Goal: Information Seeking & Learning: Learn about a topic

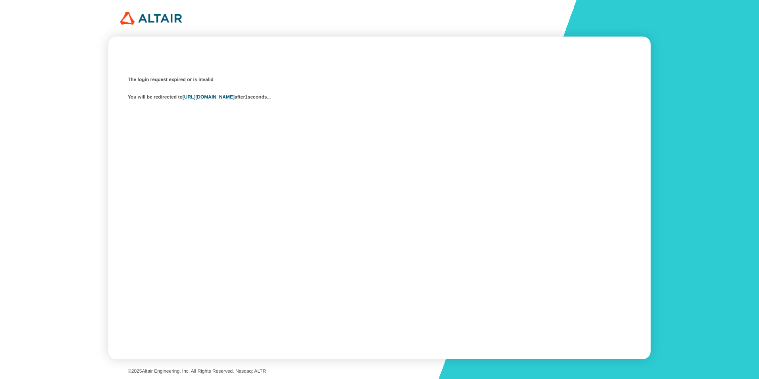
click at [663, 4] on div "The login request expired or is invalid You will be redirected to [URL][DOMAIN_…" at bounding box center [379, 189] width 759 height 379
click at [336, 29] on div "The login request expired or is invalid You will be redirected to https://studi…" at bounding box center [379, 189] width 759 height 379
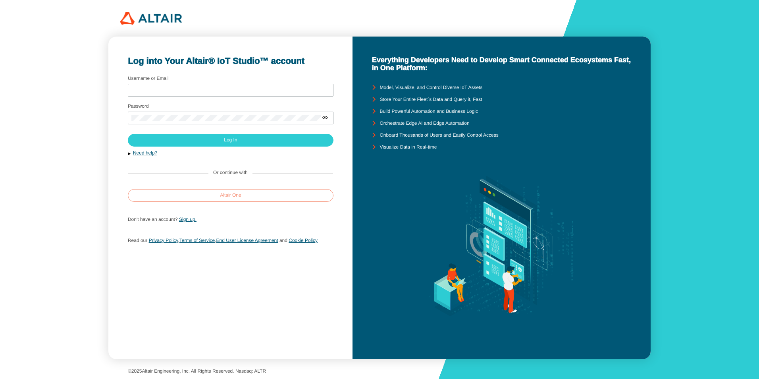
click at [0, 0] on slot "Altair One" at bounding box center [0, 0] width 0 height 0
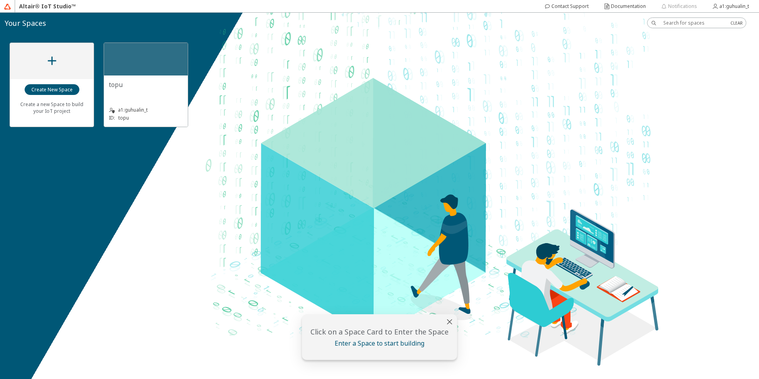
click at [0, 0] on slot "a1:guhualin_t" at bounding box center [0, 0] width 0 height 0
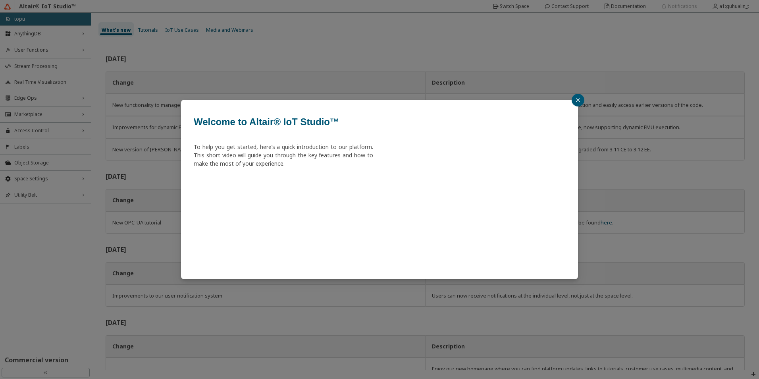
click at [580, 98] on button "button" at bounding box center [577, 100] width 13 height 13
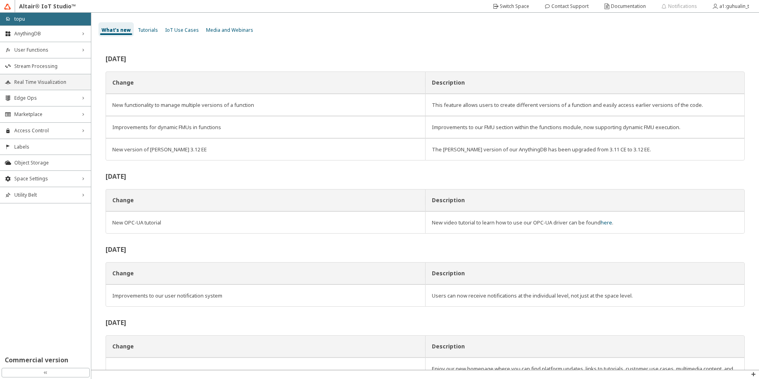
click at [44, 77] on li "Real Time Visualization" at bounding box center [45, 82] width 91 height 16
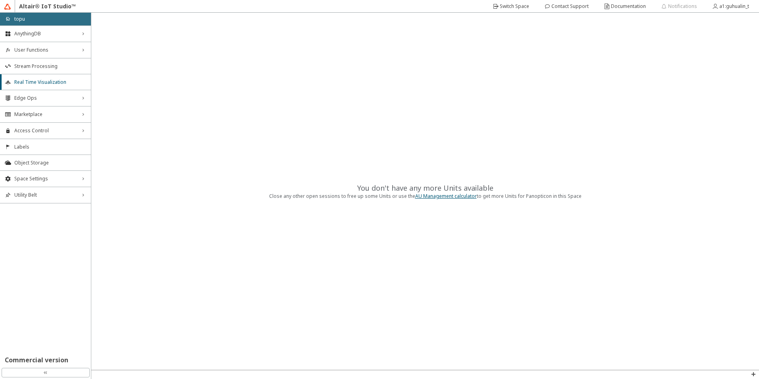
click at [51, 248] on div "AnythingDB right_chevron User Functions right_chevron Stream Processing Real Ti…" at bounding box center [45, 195] width 91 height 340
click at [40, 34] on span "AnythingDB" at bounding box center [45, 34] width 62 height 6
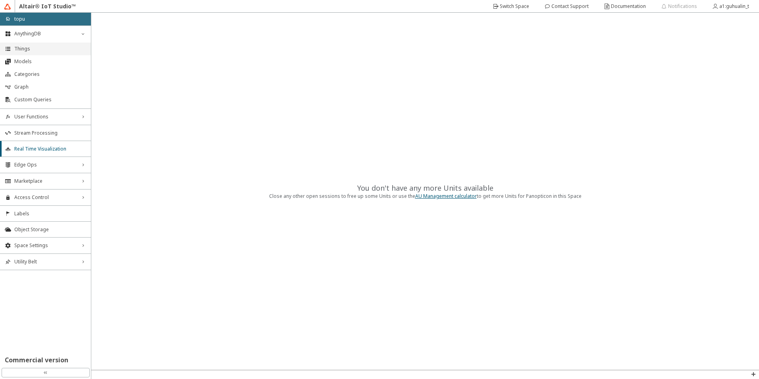
click at [25, 48] on span "Things" at bounding box center [50, 49] width 72 height 6
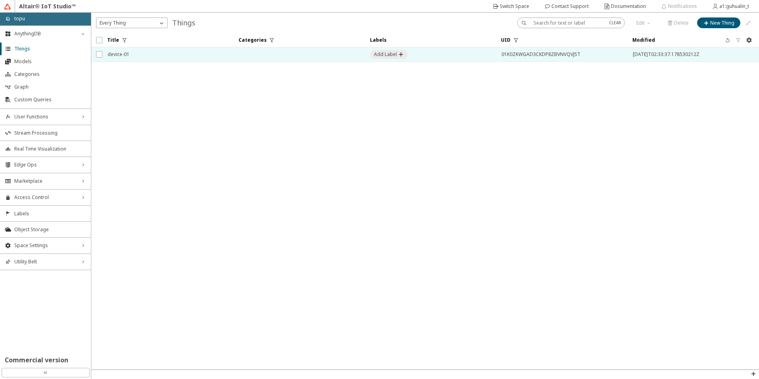
click at [171, 58] on span "device-01" at bounding box center [168, 54] width 121 height 14
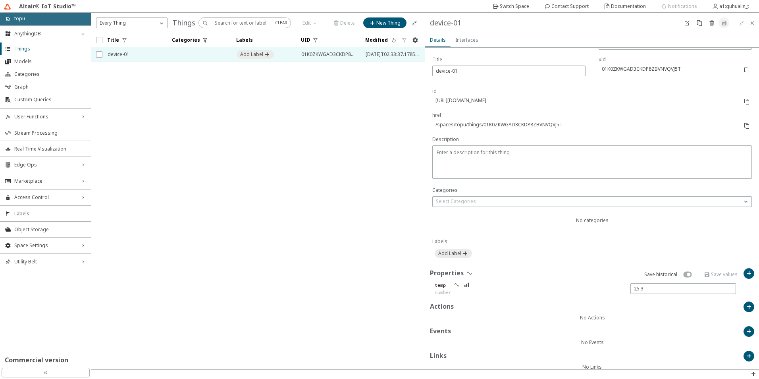
scroll to position [75, 0]
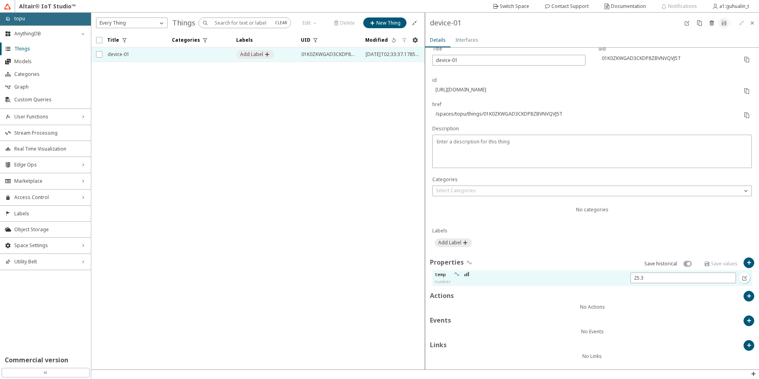
click at [458, 275] on iron-icon at bounding box center [457, 274] width 6 height 6
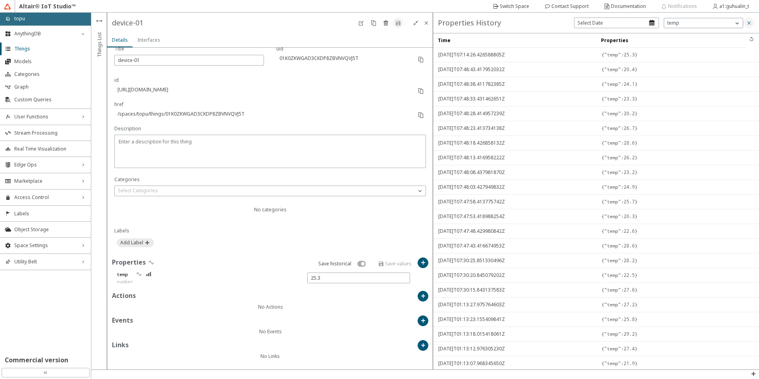
click at [752, 22] on paper-button at bounding box center [748, 22] width 11 height 11
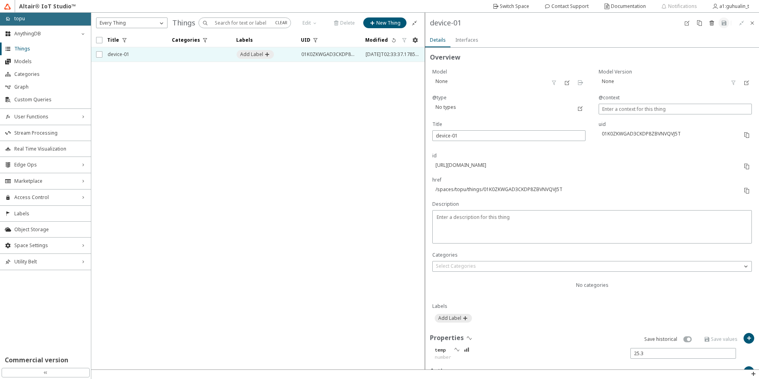
click at [0, 0] on slot "Interfaces" at bounding box center [0, 0] width 0 height 0
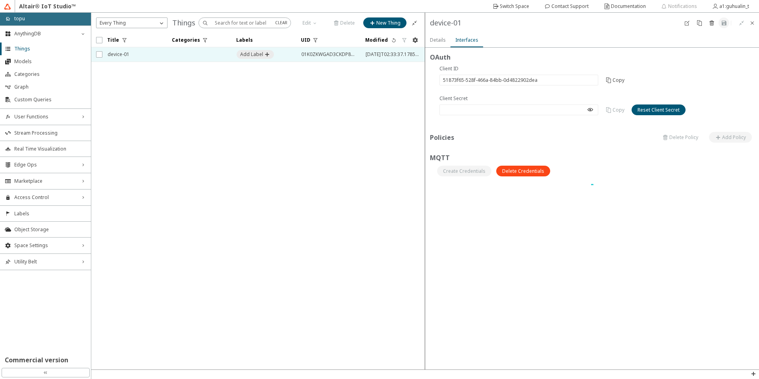
click at [0, 0] on slot "Details" at bounding box center [0, 0] width 0 height 0
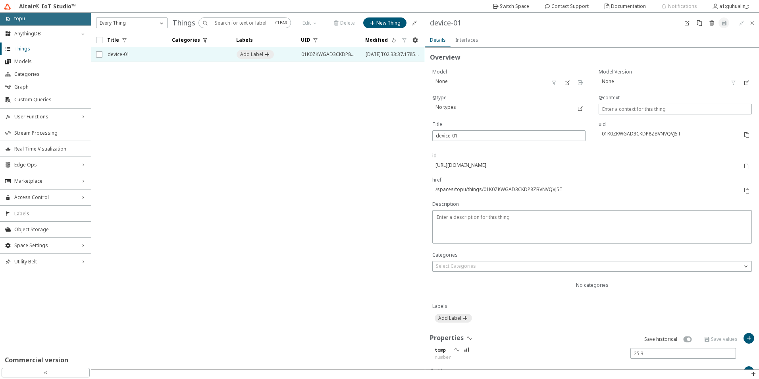
click at [0, 0] on slot "Interfaces" at bounding box center [0, 0] width 0 height 0
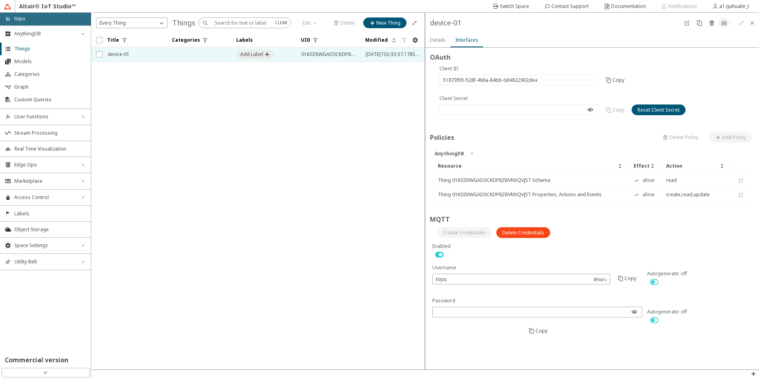
click at [0, 0] on slot "Details" at bounding box center [0, 0] width 0 height 0
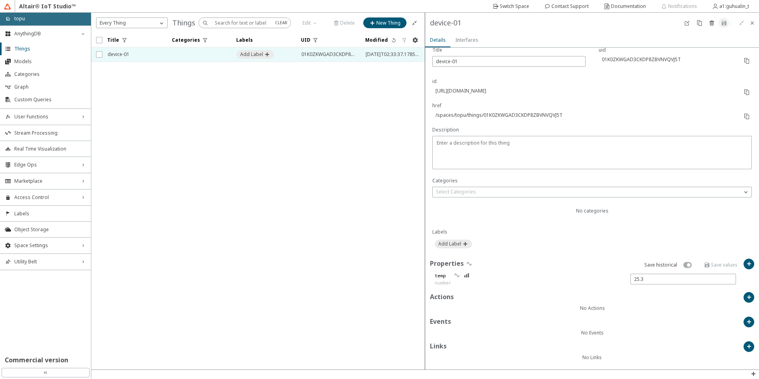
scroll to position [75, 0]
click at [636, 93] on div "id [URL][DOMAIN_NAME]" at bounding box center [585, 89] width 306 height 24
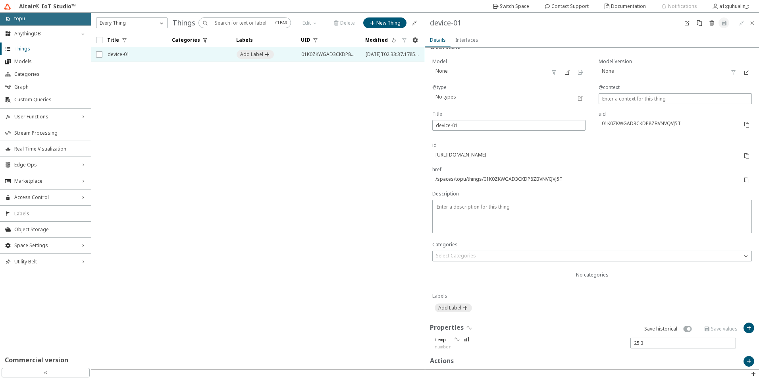
scroll to position [0, 0]
